Goal: Navigation & Orientation: Understand site structure

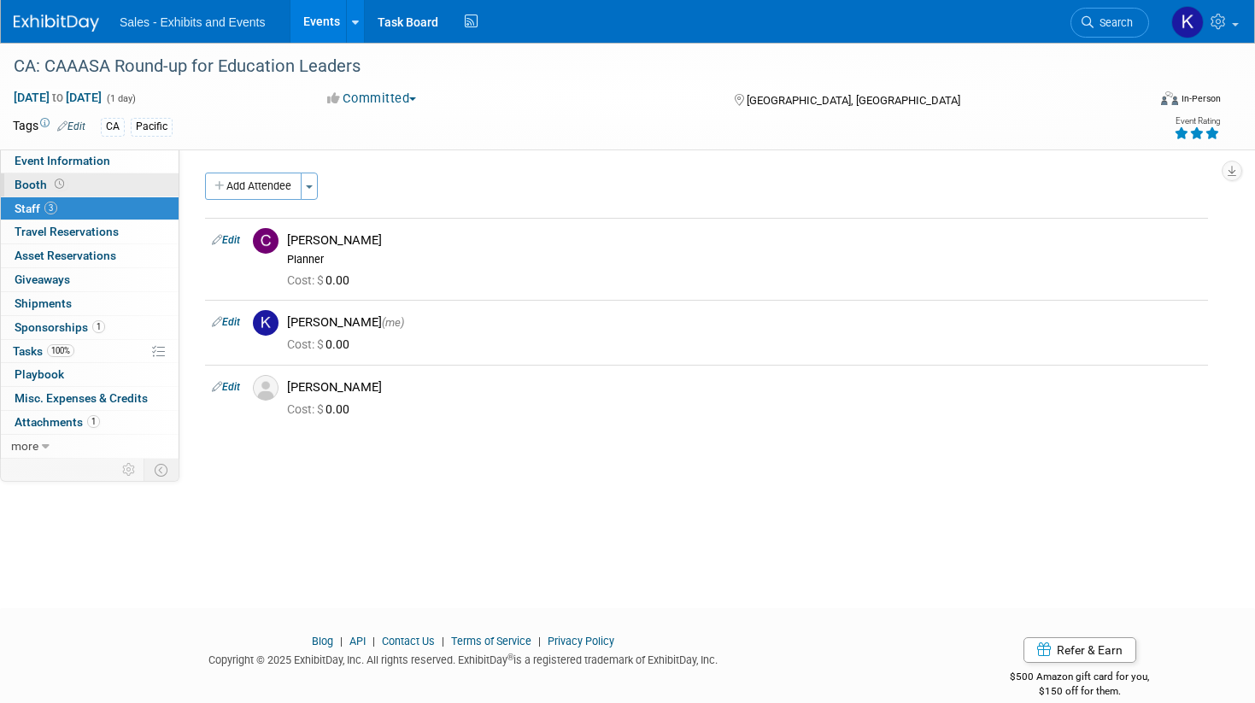
click at [38, 187] on span "Booth" at bounding box center [41, 185] width 53 height 14
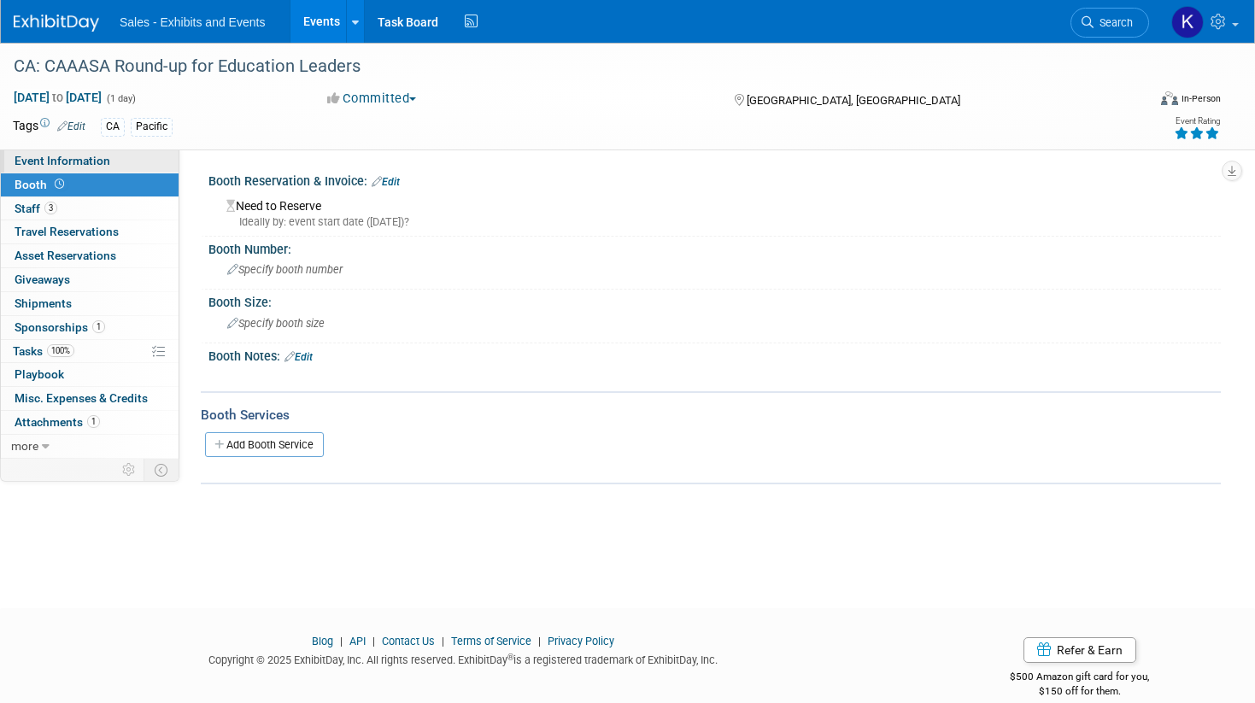
click at [51, 158] on span "Event Information" at bounding box center [63, 161] width 96 height 14
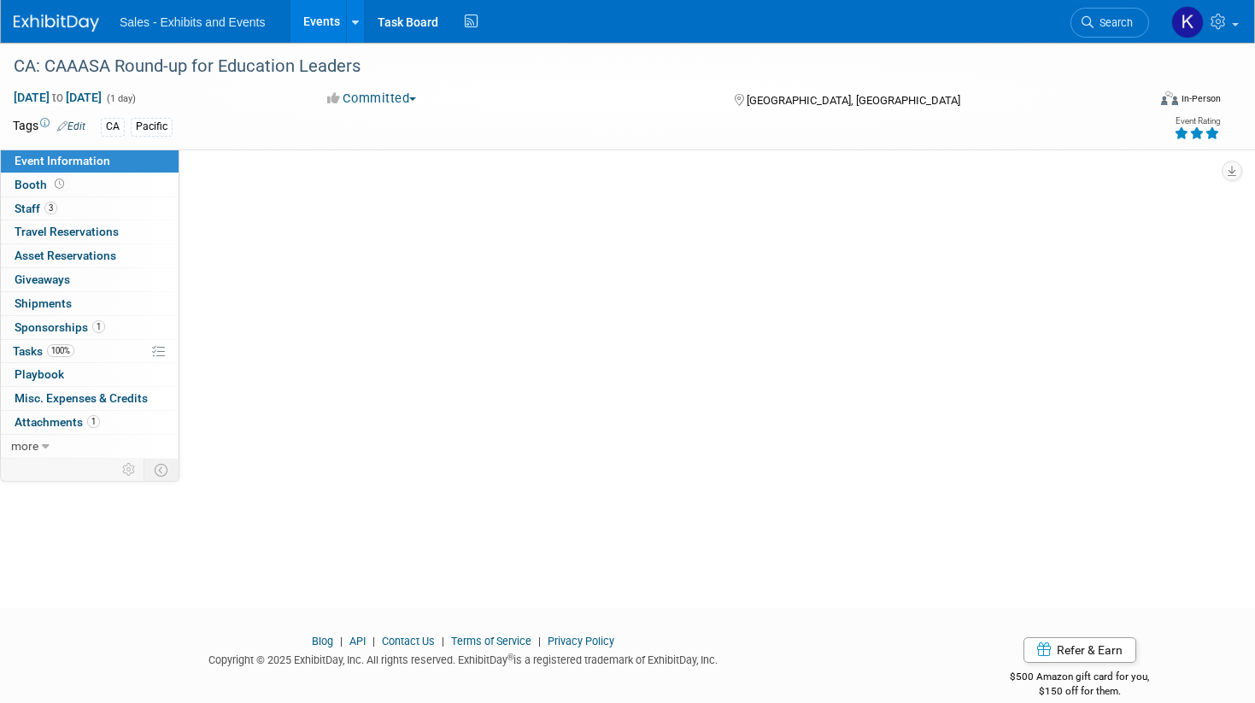
select select "Pacific"
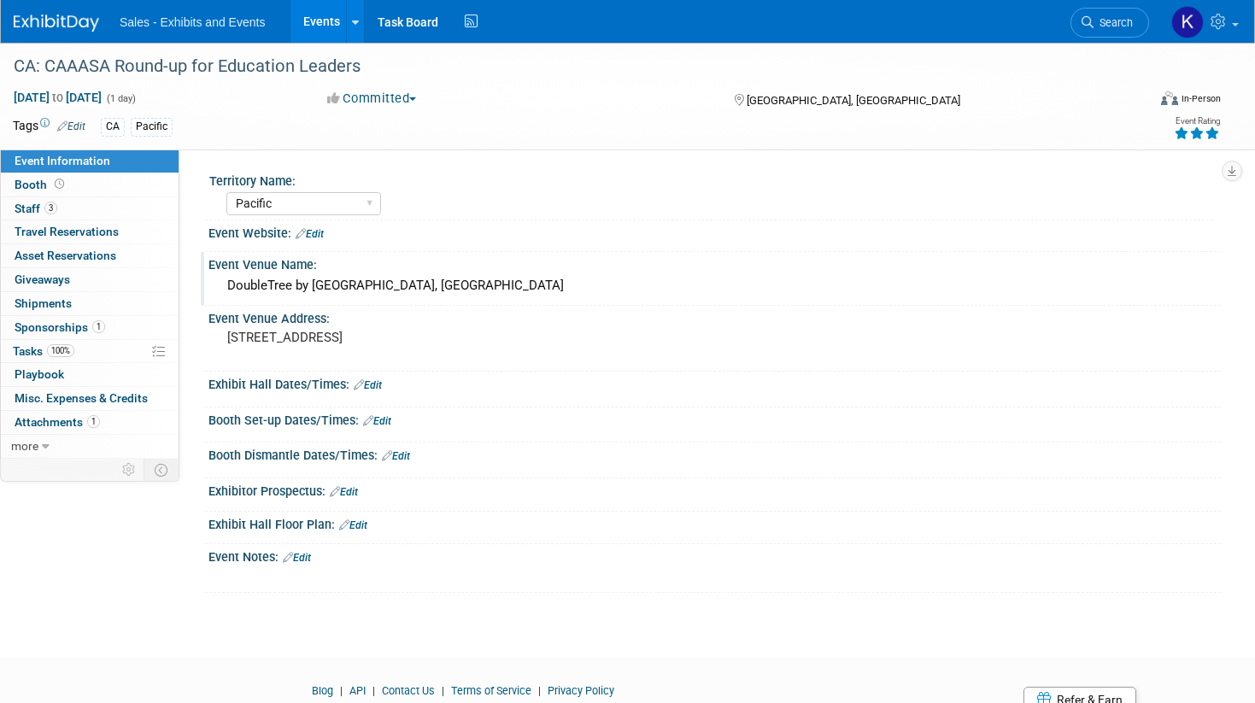
drag, startPoint x: 490, startPoint y: 287, endPoint x: 216, endPoint y: 287, distance: 273.4
click at [216, 287] on div "DoubleTree by [GEOGRAPHIC_DATA], [GEOGRAPHIC_DATA]" at bounding box center [714, 287] width 1012 height 28
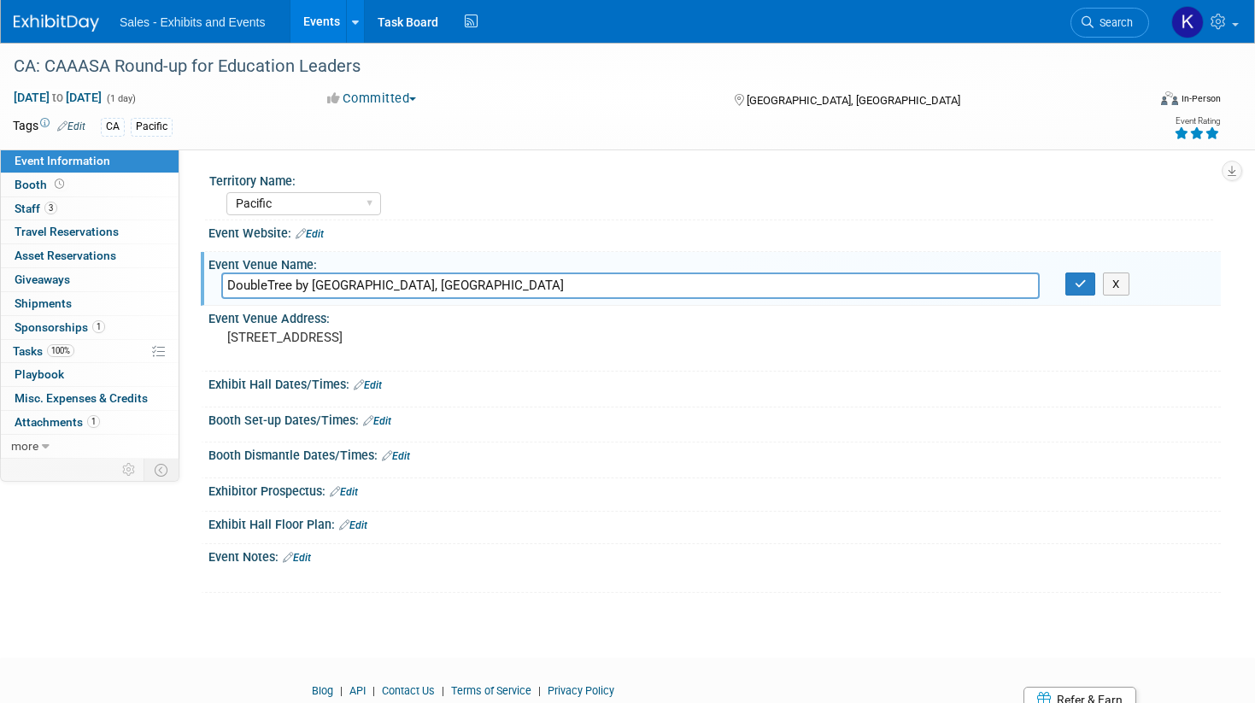
drag, startPoint x: 451, startPoint y: 338, endPoint x: 186, endPoint y: 337, distance: 264.8
click at [186, 337] on div "Territory Name: Atlantic Southeast Central Southwest Pacific Mountain National …" at bounding box center [699, 304] width 1041 height 309
click at [346, 336] on pre "[STREET_ADDRESS]" at bounding box center [419, 337] width 384 height 15
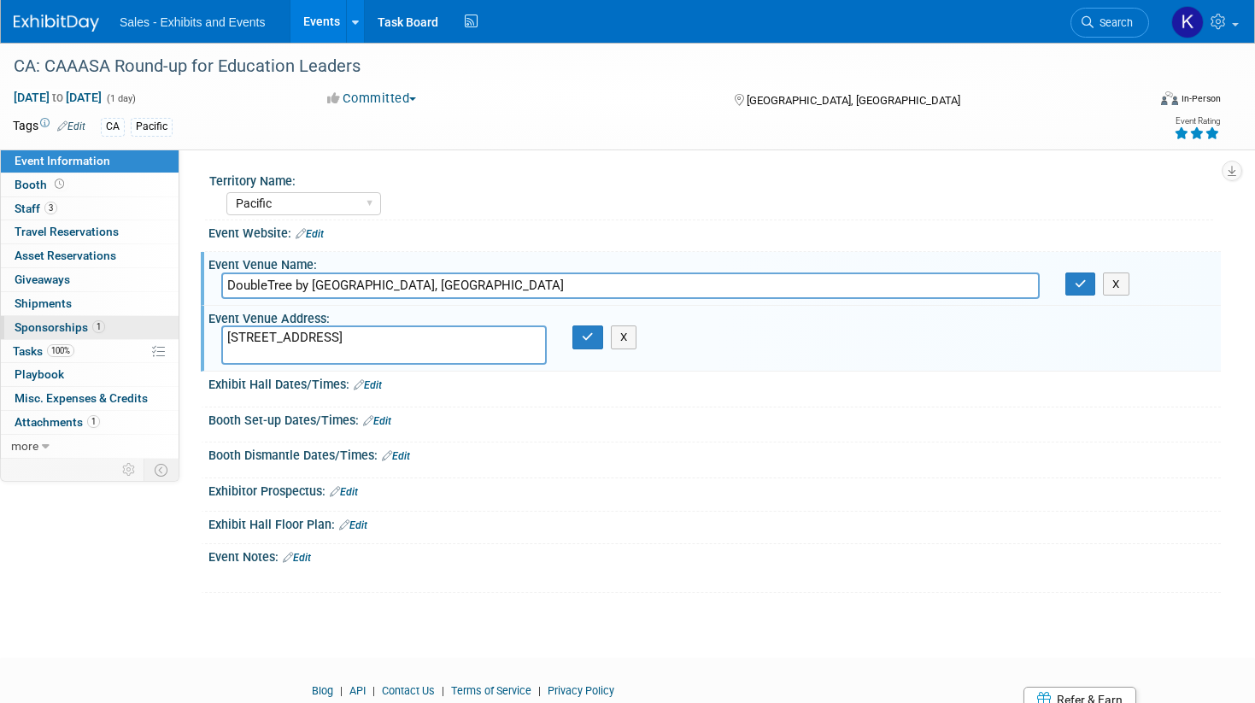
drag, startPoint x: 450, startPoint y: 337, endPoint x: 121, endPoint y: 337, distance: 328.9
click at [121, 337] on div "Event Information Event Info Booth Booth 3 Staff 3 Staff 0 Travel Reservations …" at bounding box center [627, 318] width 1255 height 550
click at [64, 327] on span "Sponsorships 1" at bounding box center [60, 327] width 91 height 14
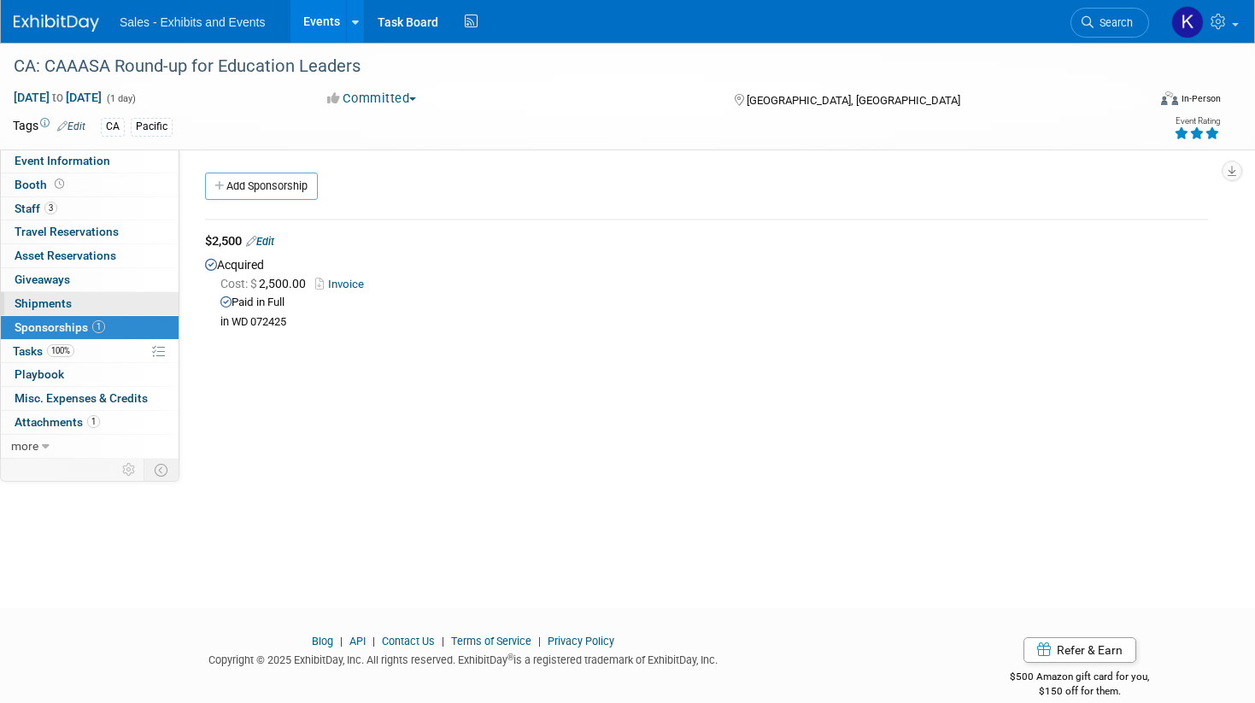
click at [51, 298] on span "Shipments 0" at bounding box center [43, 303] width 57 height 14
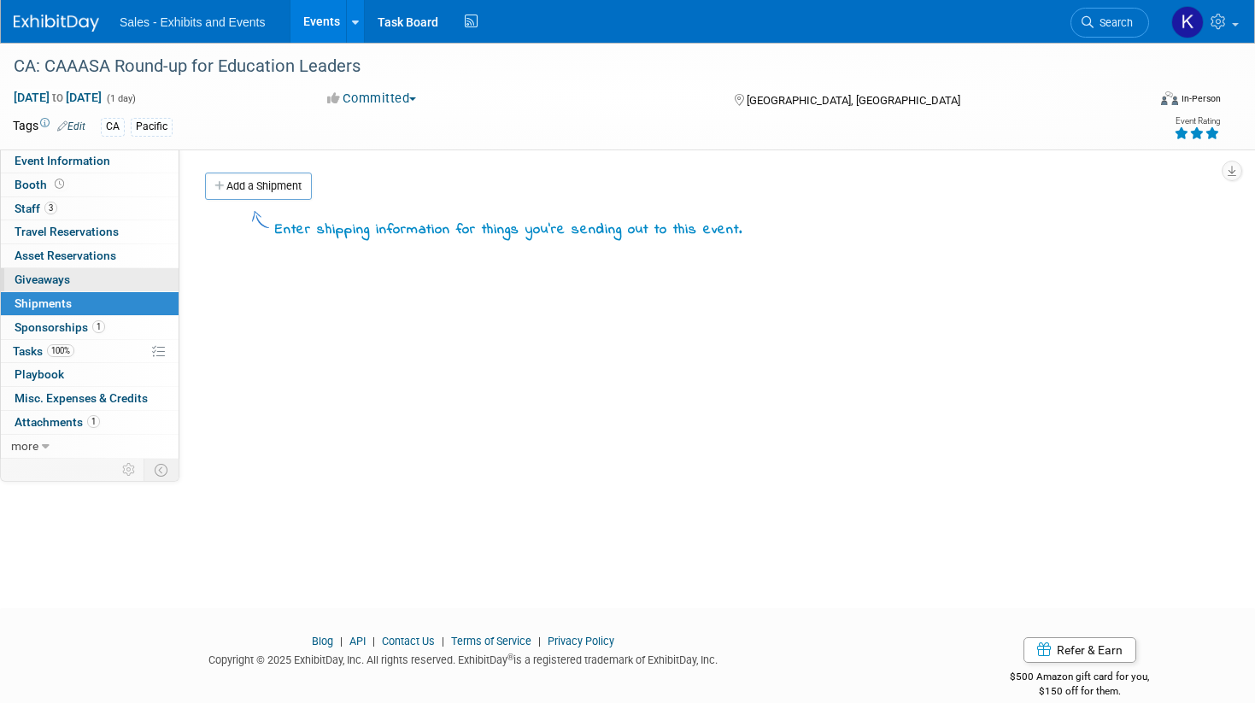
click at [46, 285] on span "Giveaways 0" at bounding box center [43, 280] width 56 height 14
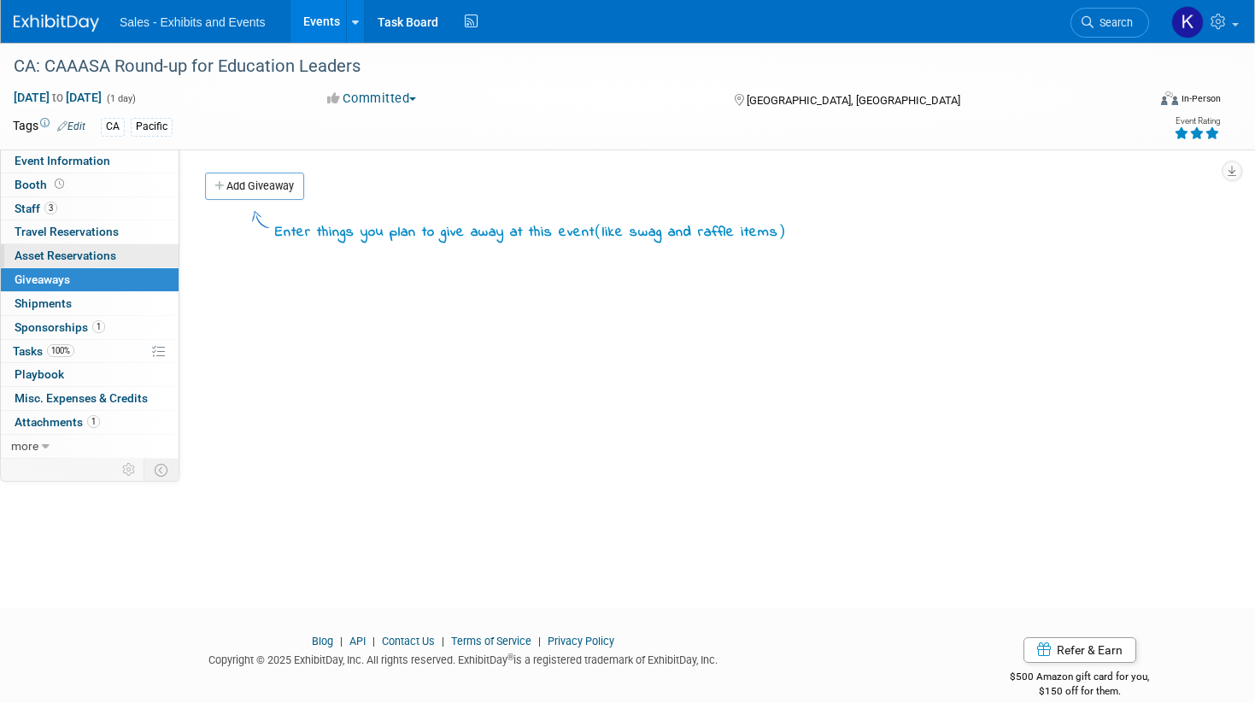
click at [54, 261] on span "Asset Reservations 0" at bounding box center [66, 256] width 102 height 14
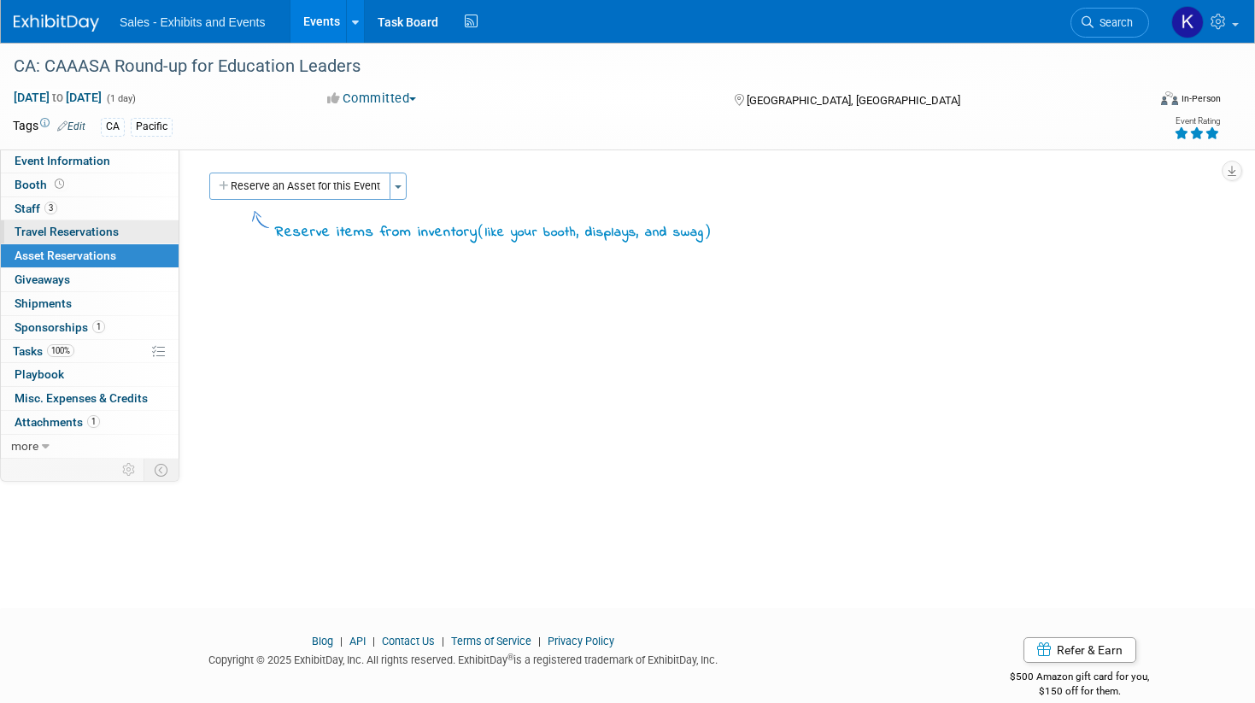
click at [62, 231] on span "Travel Reservations 0" at bounding box center [67, 232] width 104 height 14
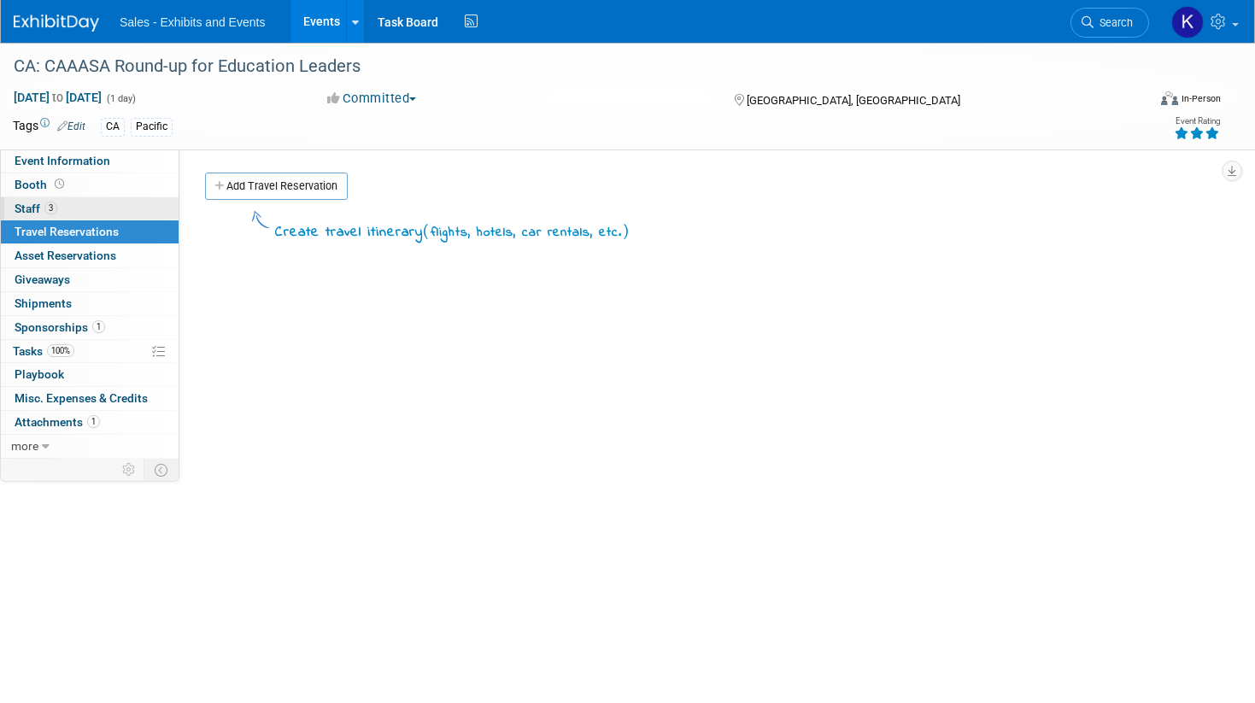
click at [31, 211] on span "Staff 3" at bounding box center [36, 209] width 43 height 14
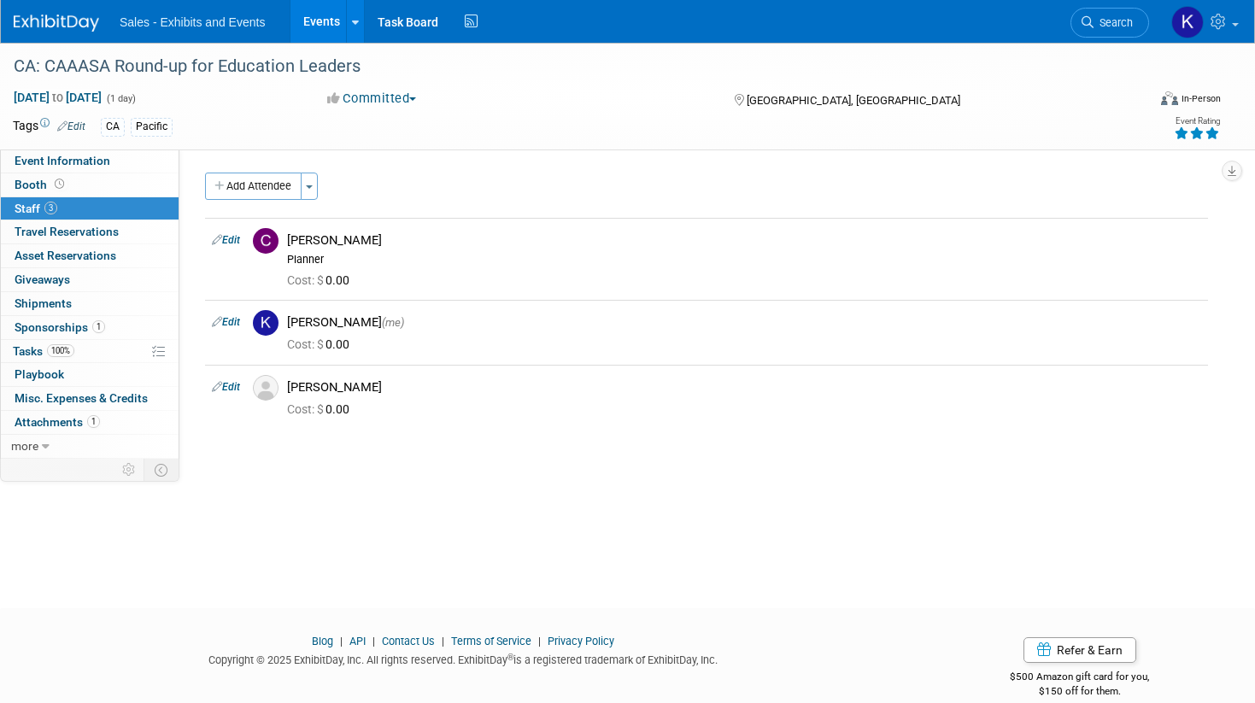
click at [58, 173] on div "Event Information Event Info" at bounding box center [90, 162] width 178 height 24
click at [56, 160] on span "Event Information" at bounding box center [63, 161] width 96 height 14
select select "Pacific"
